Goal: Check status: Check status

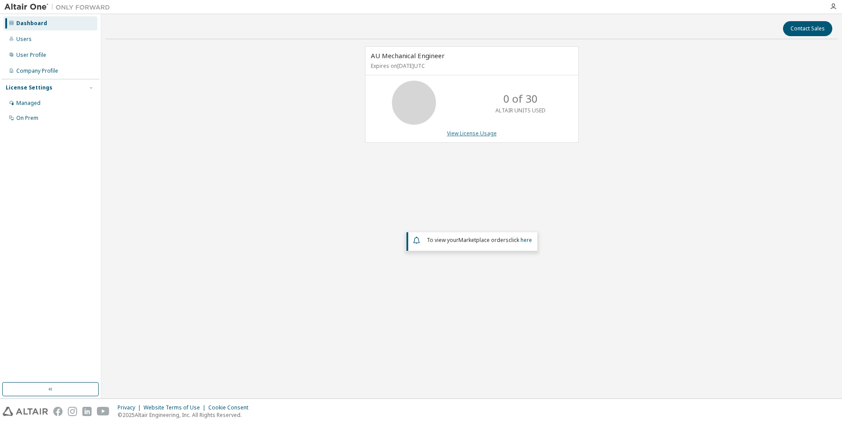
click at [474, 136] on link "View License Usage" at bounding box center [472, 133] width 50 height 7
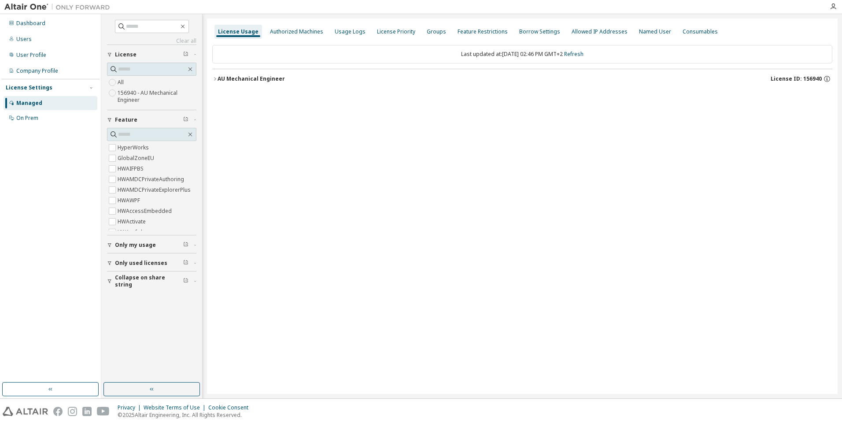
click at [142, 246] on span "Only my usage" at bounding box center [135, 244] width 41 height 7
click at [122, 256] on label "Yes" at bounding box center [123, 258] width 11 height 11
click at [232, 81] on div "AU Mechanical Engineer" at bounding box center [251, 78] width 67 height 7
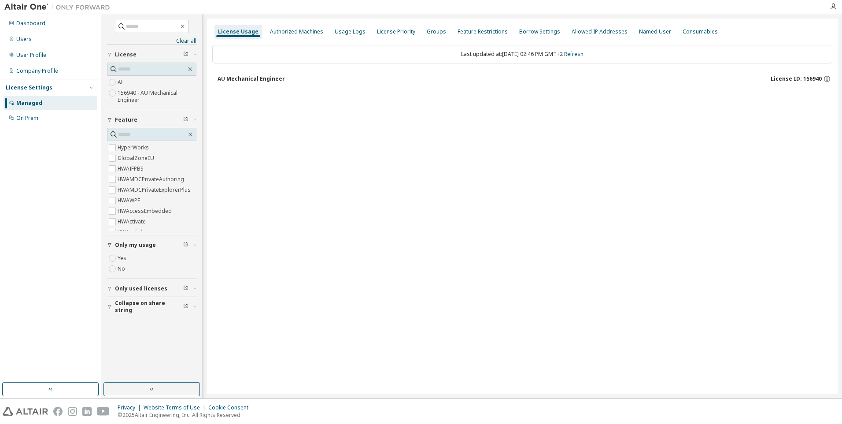
click at [232, 81] on div "AU Mechanical Engineer" at bounding box center [251, 78] width 67 height 7
click at [160, 388] on button "button" at bounding box center [152, 389] width 96 height 14
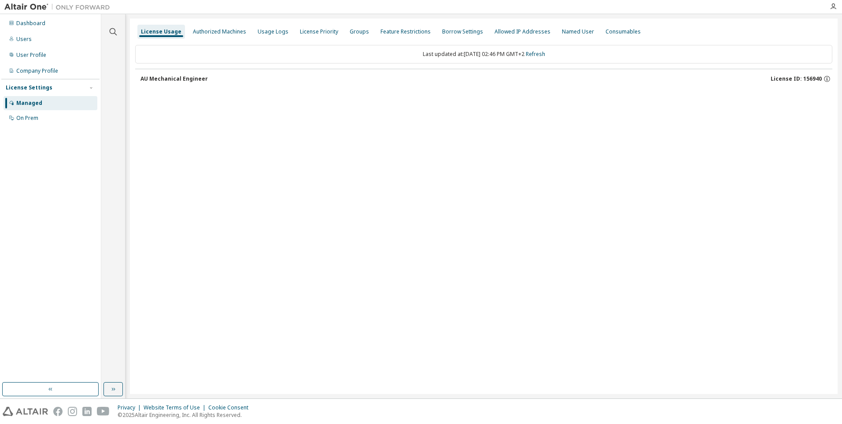
click at [187, 82] on div "AU Mechanical Engineer" at bounding box center [174, 78] width 67 height 7
click at [217, 38] on div "Authorized Machines" at bounding box center [219, 32] width 60 height 14
